Goal: Transaction & Acquisition: Purchase product/service

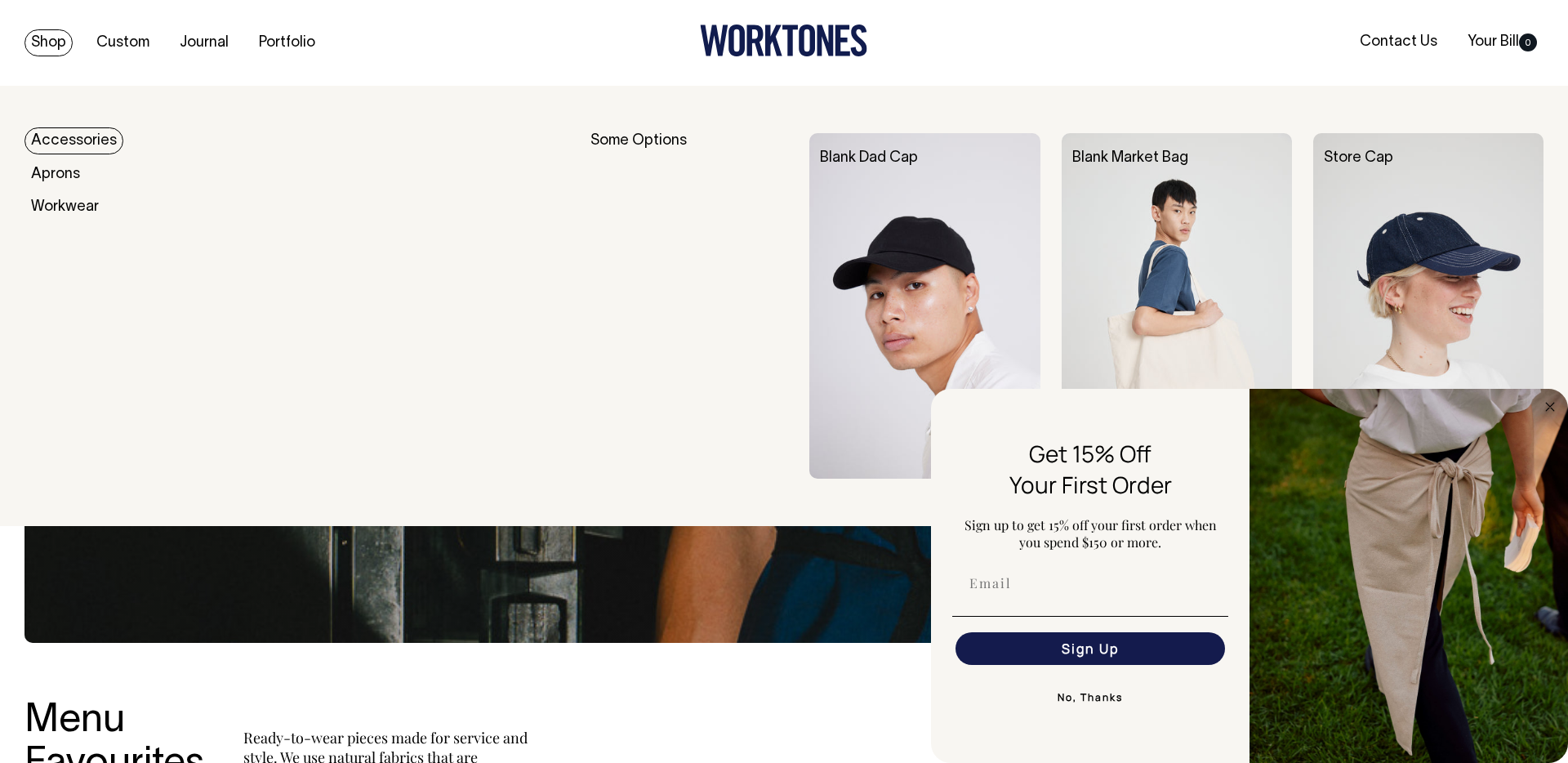
click at [80, 141] on link "Accessories" at bounding box center [73, 140] width 99 height 27
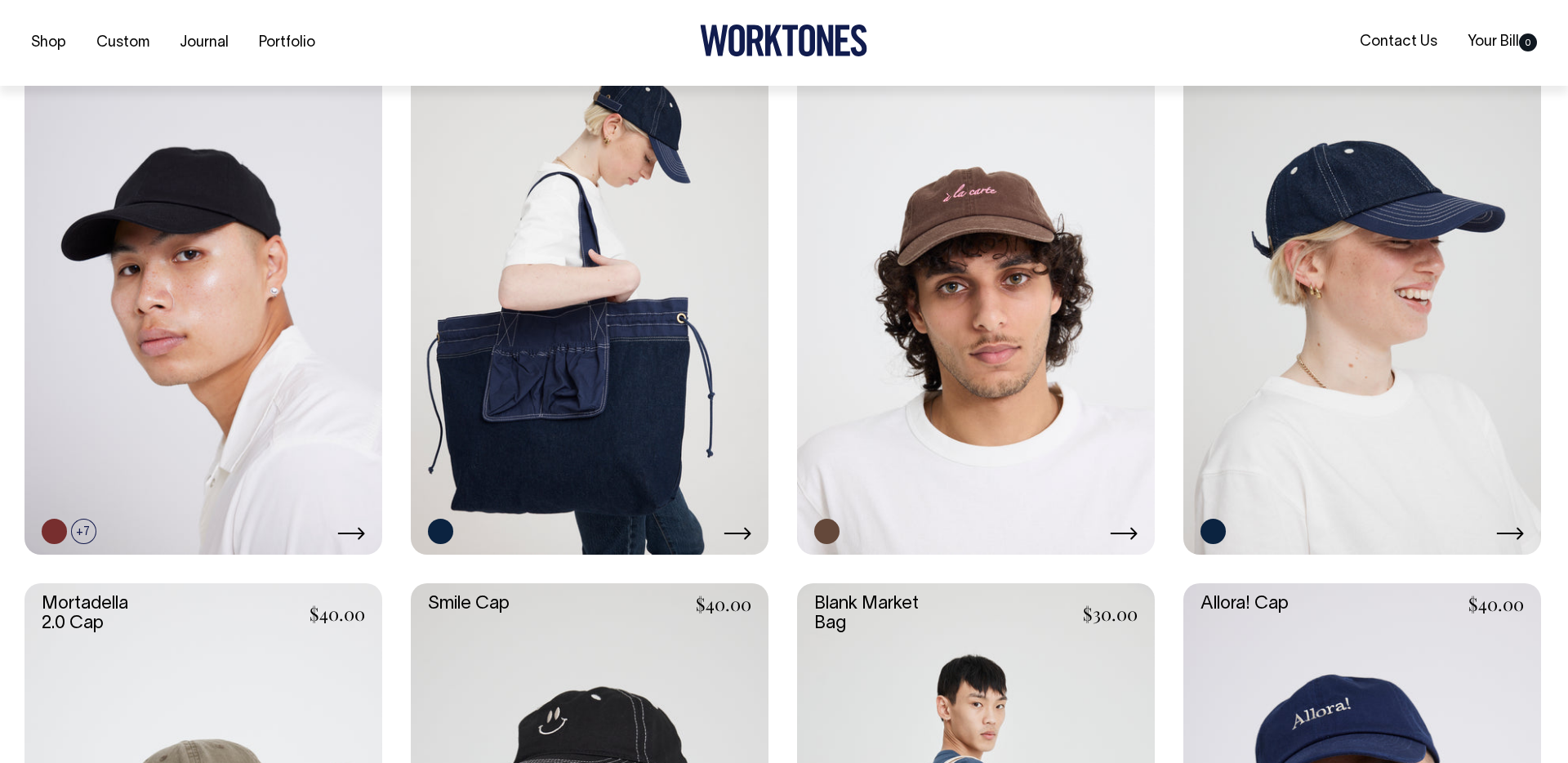
click at [1002, 337] on link at bounding box center [976, 286] width 357 height 537
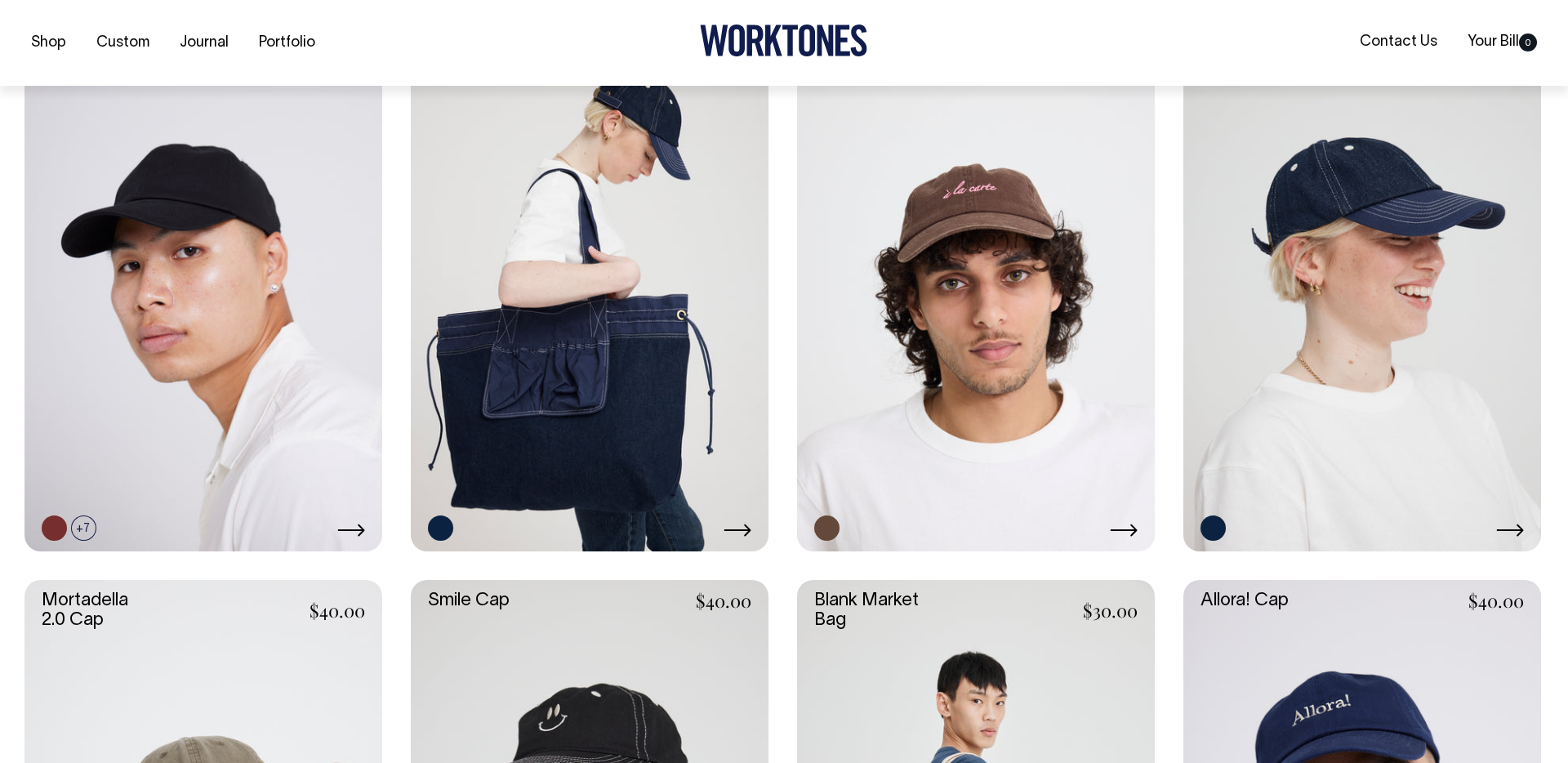
scroll to position [489, 0]
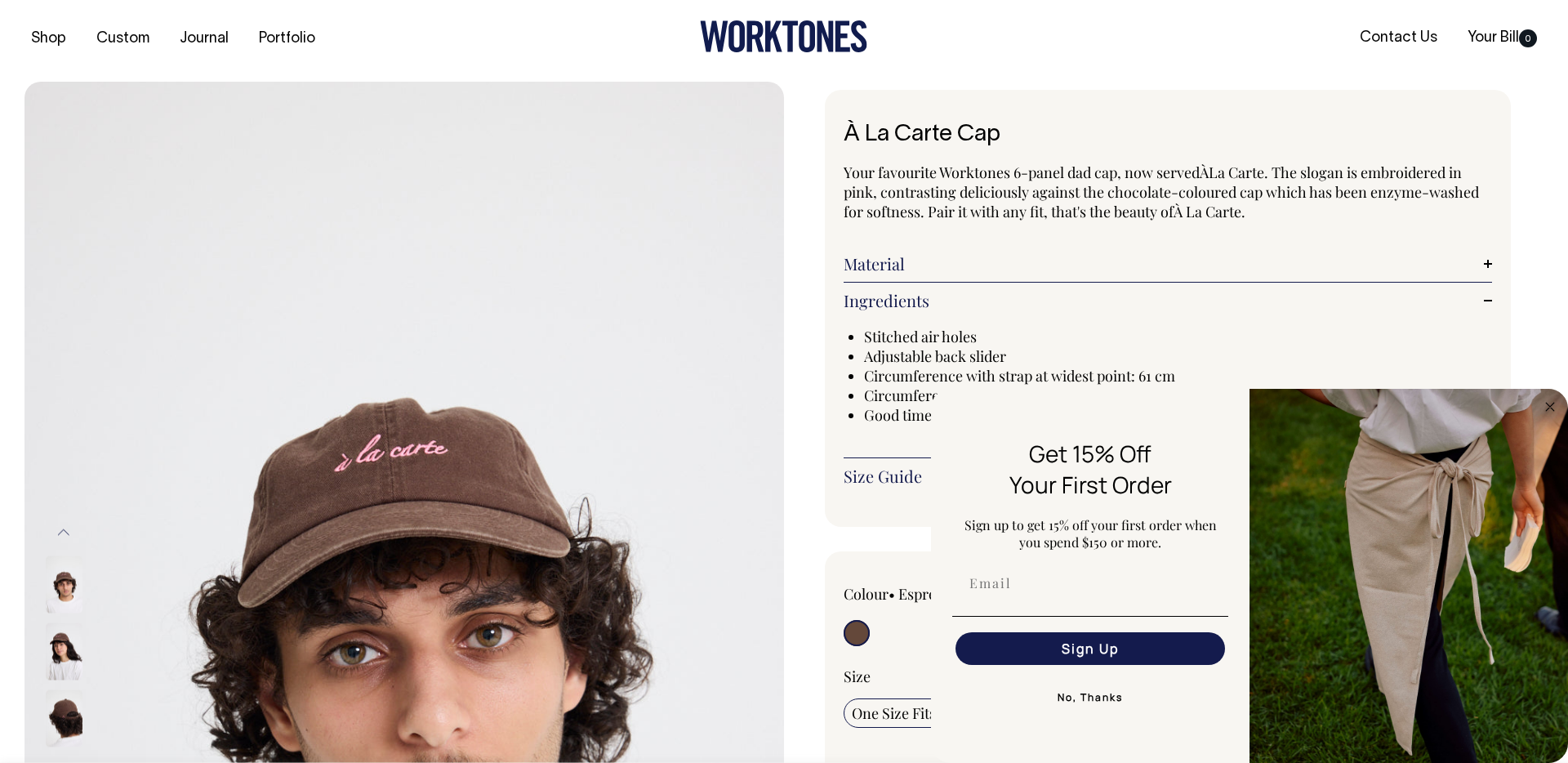
scroll to position [5, 0]
